Goal: Transaction & Acquisition: Purchase product/service

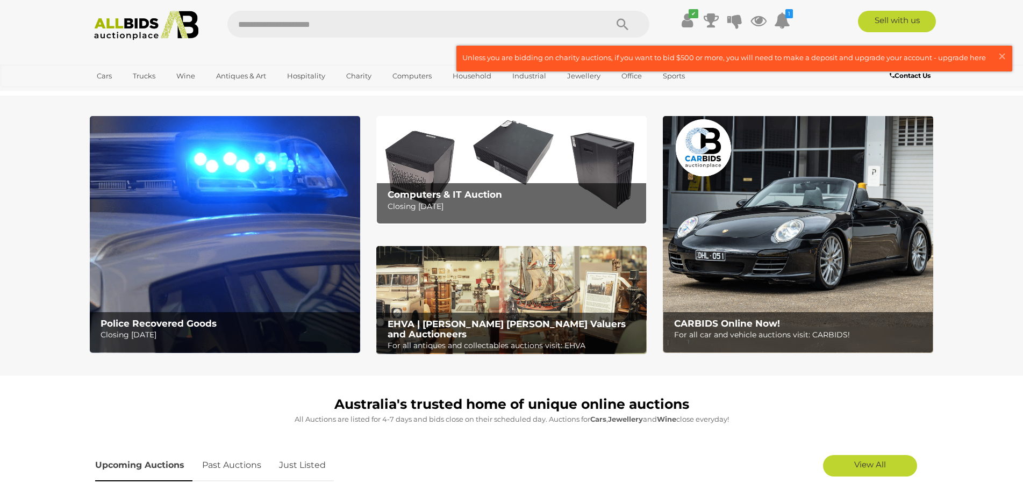
drag, startPoint x: 168, startPoint y: 47, endPoint x: 171, endPoint y: 35, distance: 11.9
click at [169, 46] on div "JC_Willis | Sign Out" at bounding box center [511, 52] width 854 height 12
click at [173, 27] on img at bounding box center [146, 26] width 117 height 30
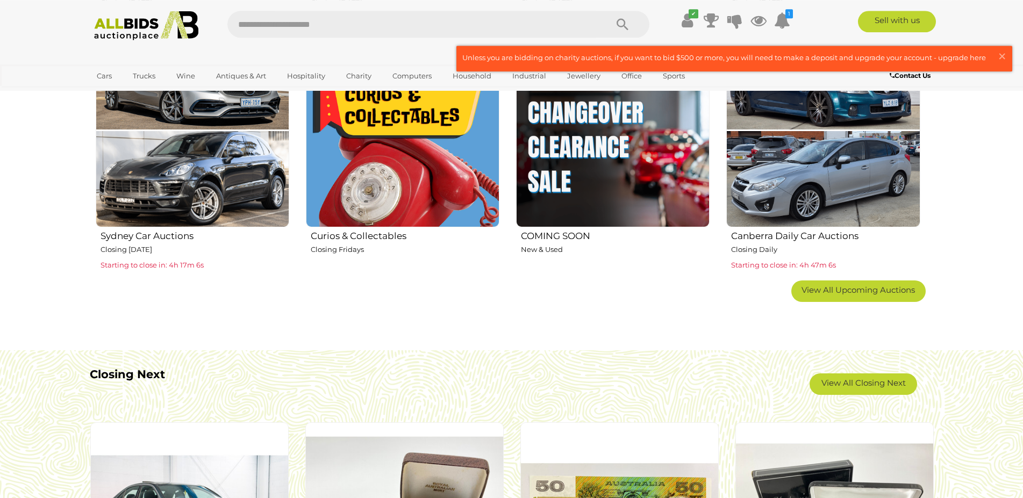
scroll to position [713, 0]
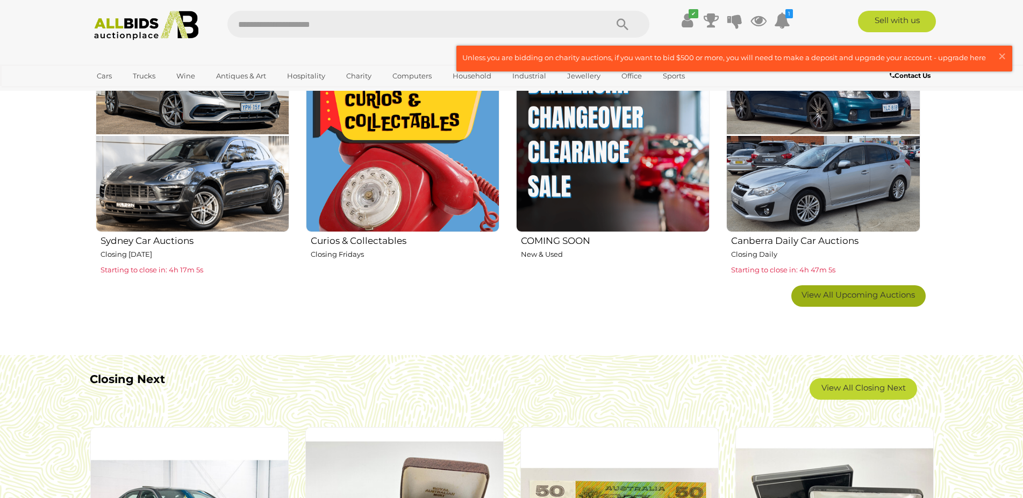
click at [804, 293] on span "View All Upcoming Auctions" at bounding box center [857, 295] width 113 height 10
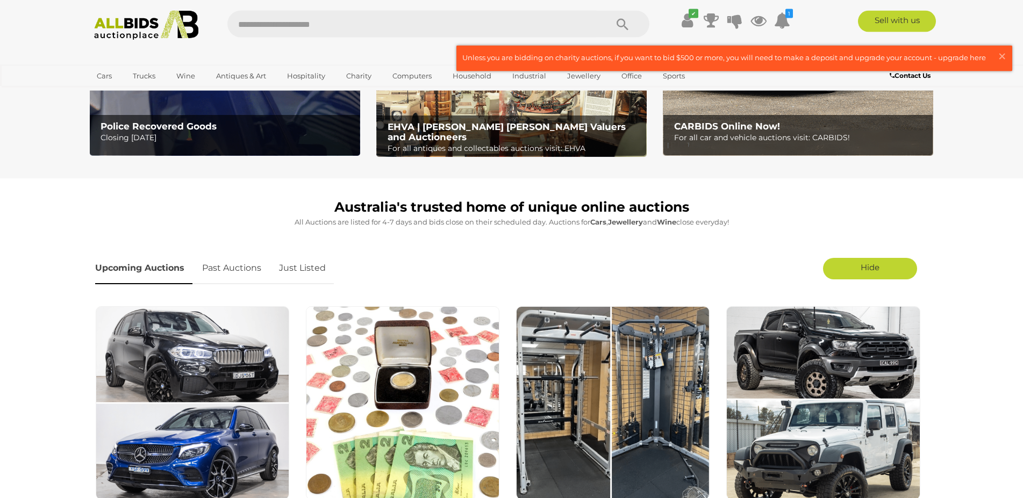
scroll to position [110, 0]
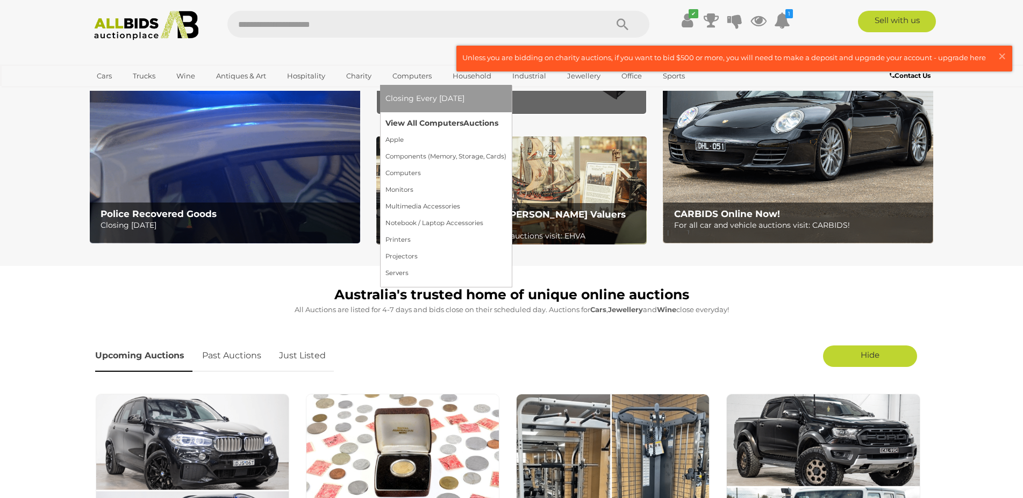
click at [428, 119] on link "View All Computers Auctions" at bounding box center [445, 123] width 121 height 17
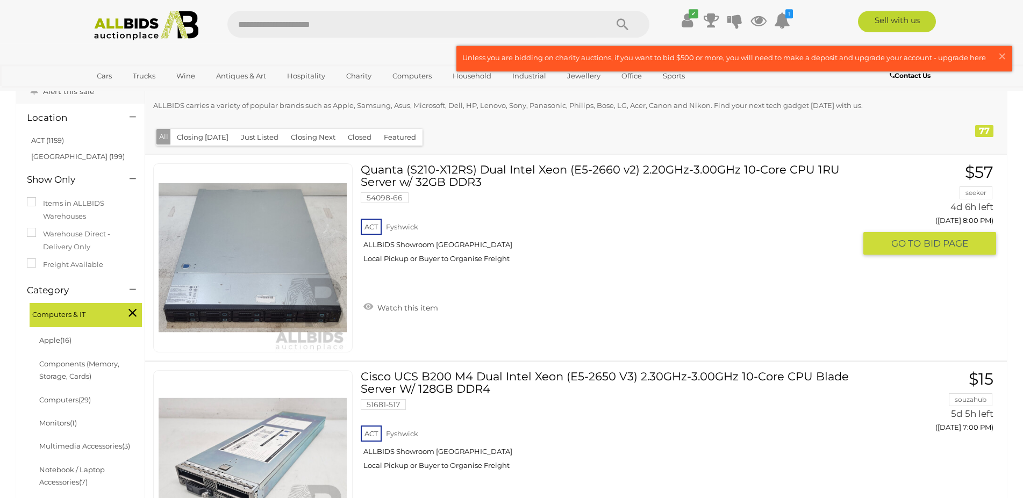
scroll to position [55, 0]
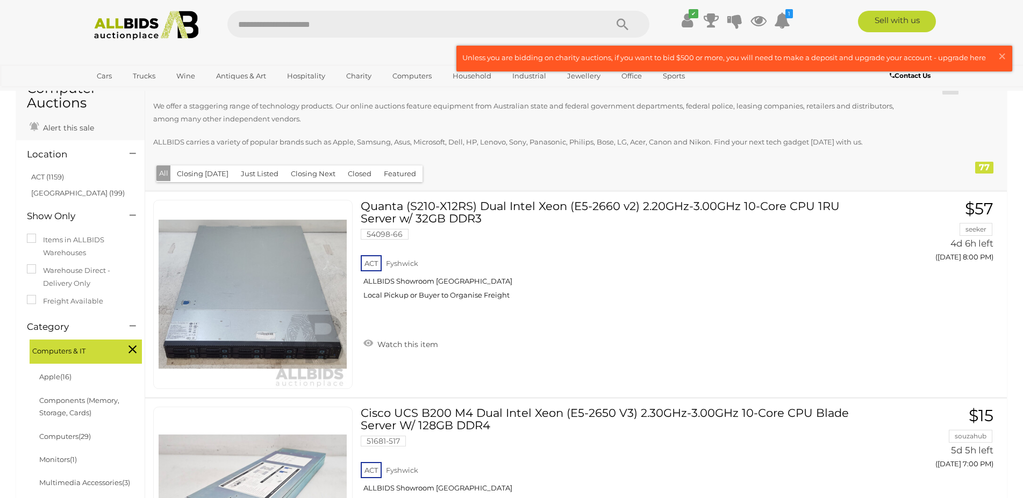
click at [172, 11] on img at bounding box center [146, 26] width 117 height 30
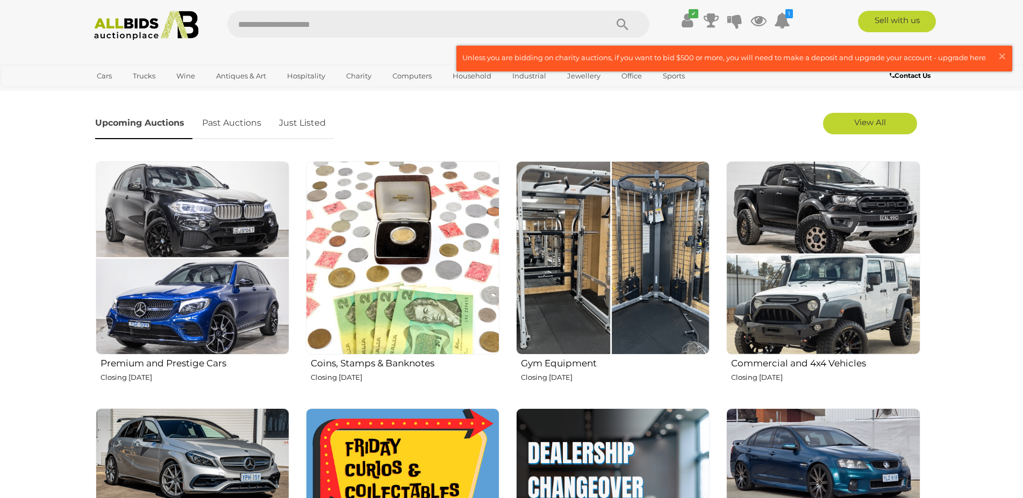
scroll to position [658, 0]
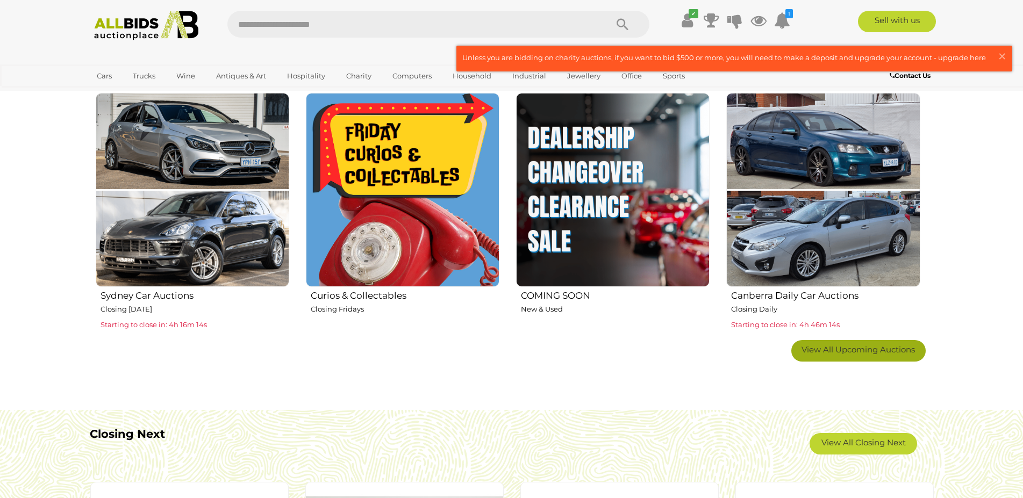
click at [869, 357] on link "View All Upcoming Auctions" at bounding box center [858, 350] width 134 height 21
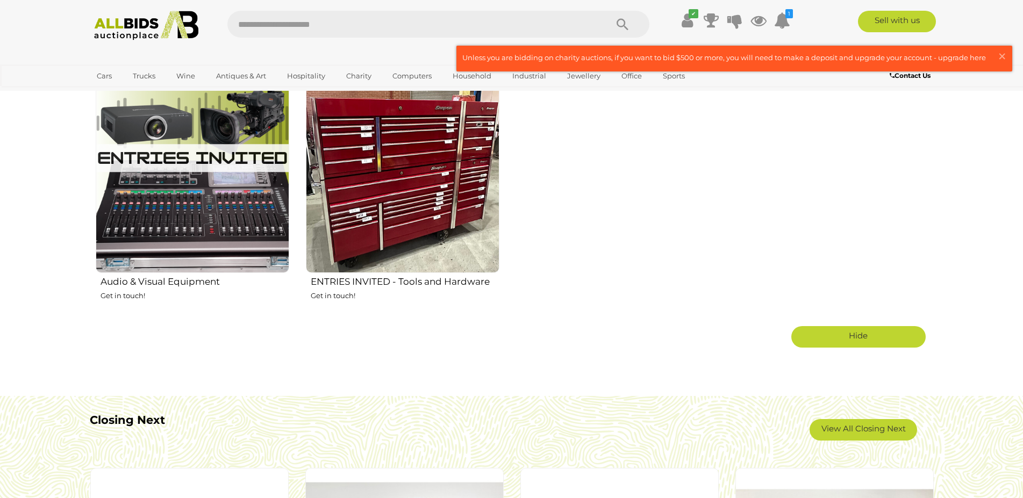
scroll to position [2302, 0]
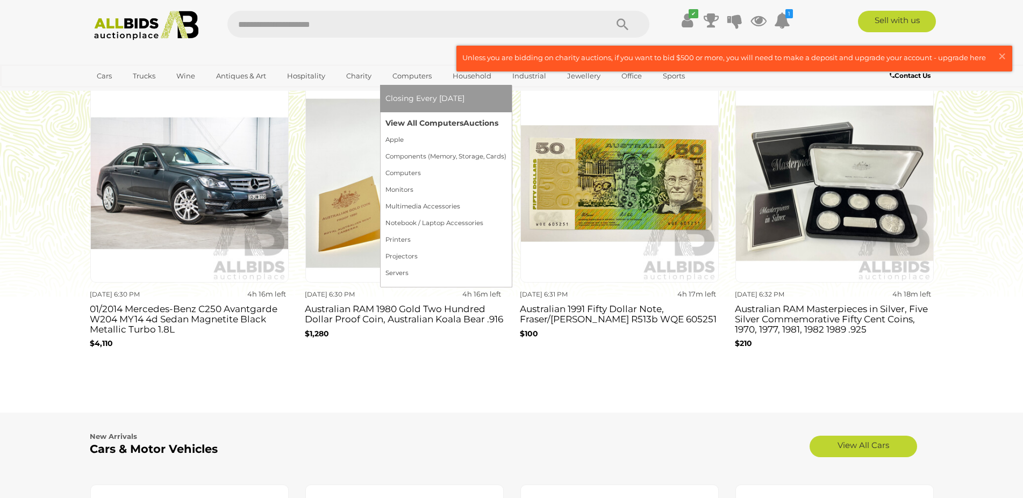
click at [445, 130] on link "View All Computers Auctions" at bounding box center [445, 123] width 121 height 17
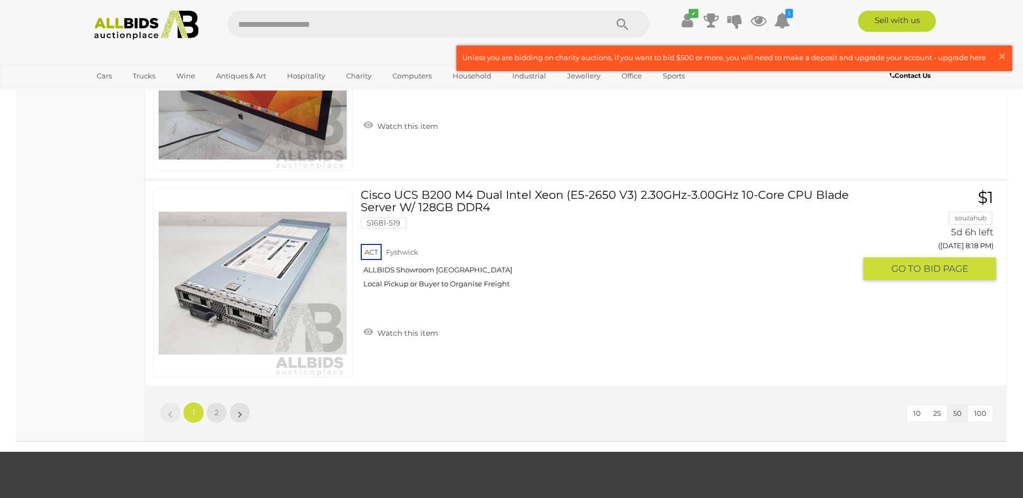
scroll to position [10414, 0]
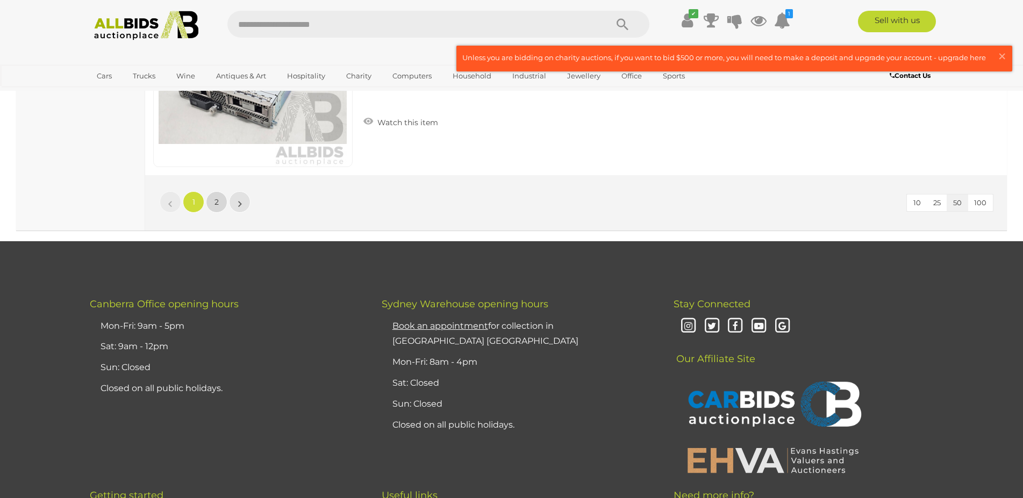
click at [219, 201] on link "2" at bounding box center [216, 201] width 21 height 21
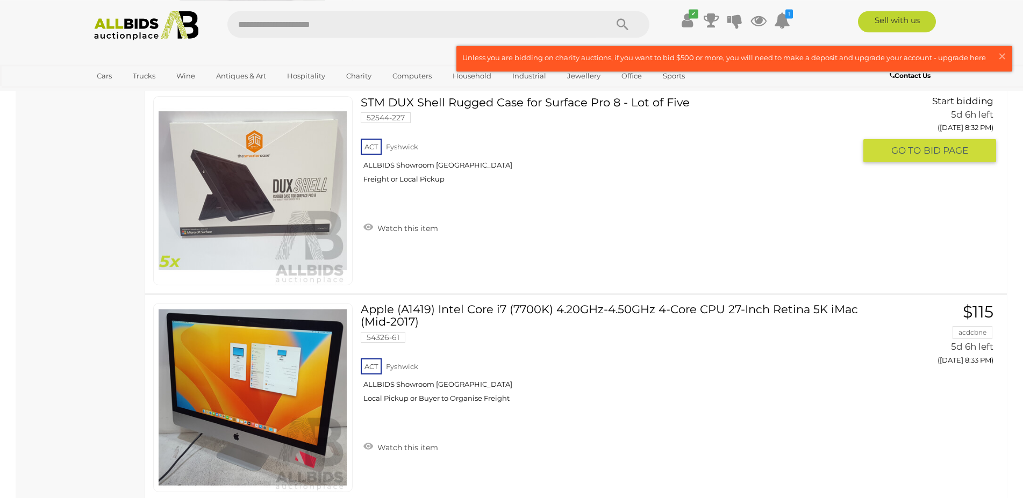
scroll to position [1617, 0]
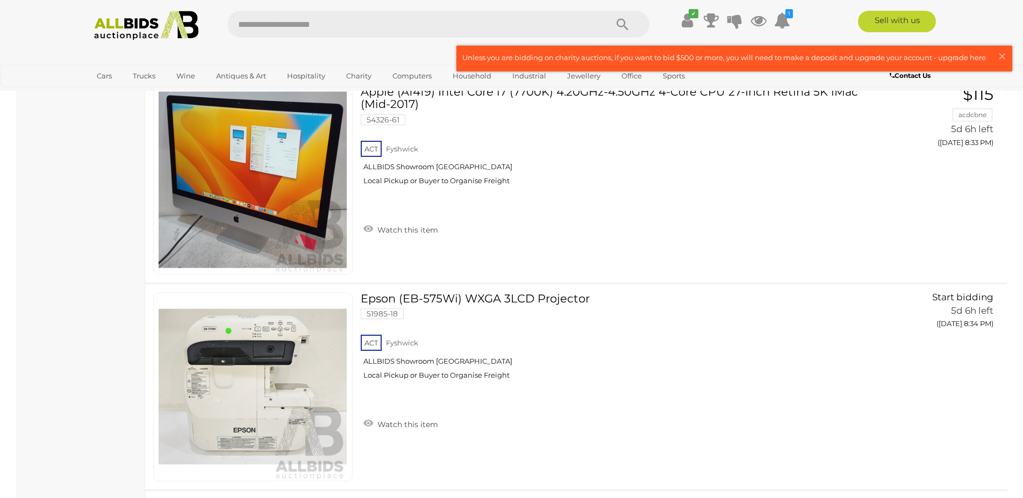
click at [160, 35] on img at bounding box center [146, 26] width 117 height 30
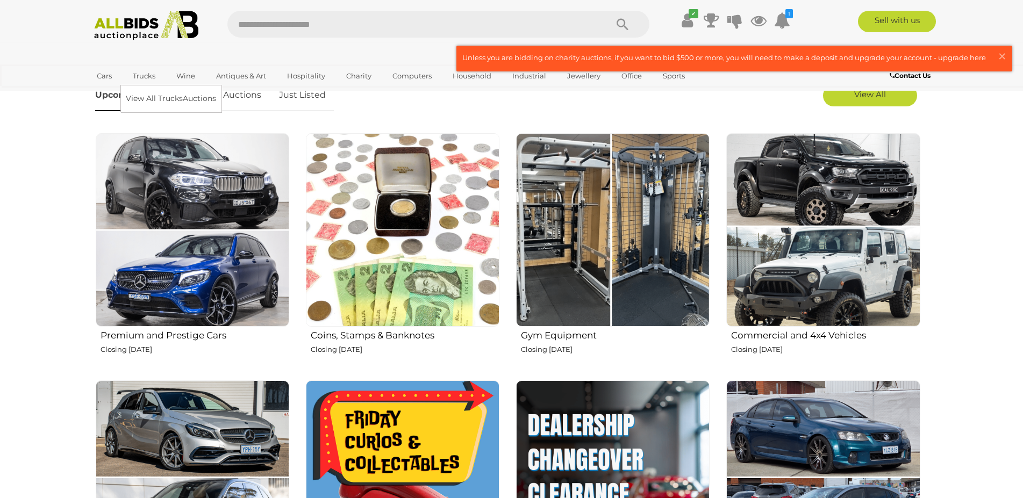
scroll to position [493, 0]
